Goal: Task Accomplishment & Management: Manage account settings

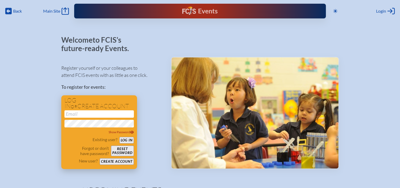
type input "[EMAIL_ADDRESS][DOMAIN_NAME]"
click at [127, 140] on button "Log in" at bounding box center [126, 140] width 14 height 7
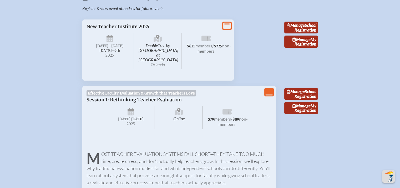
scroll to position [195, 0]
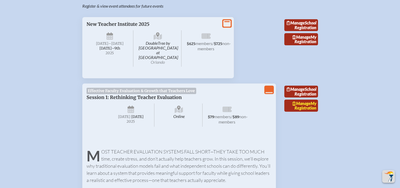
click at [307, 107] on link "Manage My Registration" at bounding box center [301, 105] width 34 height 12
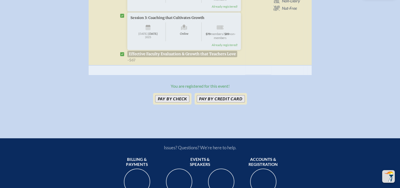
scroll to position [262, 0]
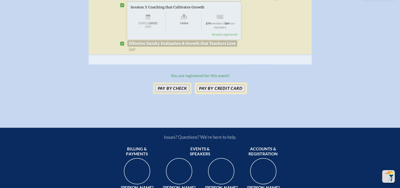
click at [218, 92] on button "Pay by Credit Card" at bounding box center [221, 87] width 48 height 7
